Goal: Navigation & Orientation: Find specific page/section

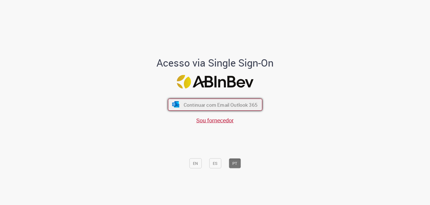
click at [243, 106] on font "Continuar com Email Outlook 365" at bounding box center [221, 104] width 74 height 6
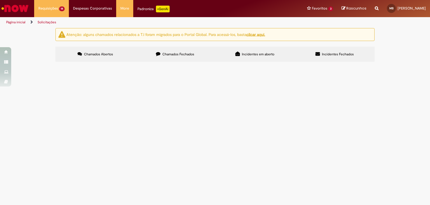
click at [18, 15] on link "Ir para a Homepage" at bounding box center [15, 8] width 30 height 17
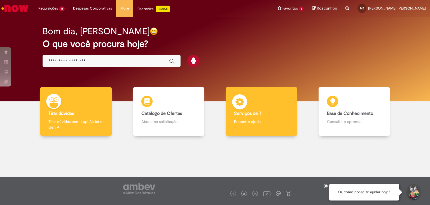
click at [241, 105] on img at bounding box center [239, 102] width 17 height 17
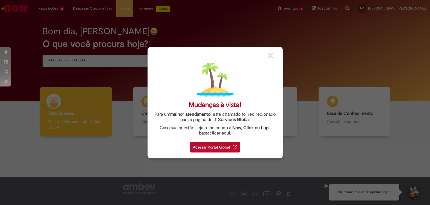
click at [213, 144] on div "Acessar Portal Global" at bounding box center [215, 146] width 50 height 11
